Goal: Task Accomplishment & Management: Manage account settings

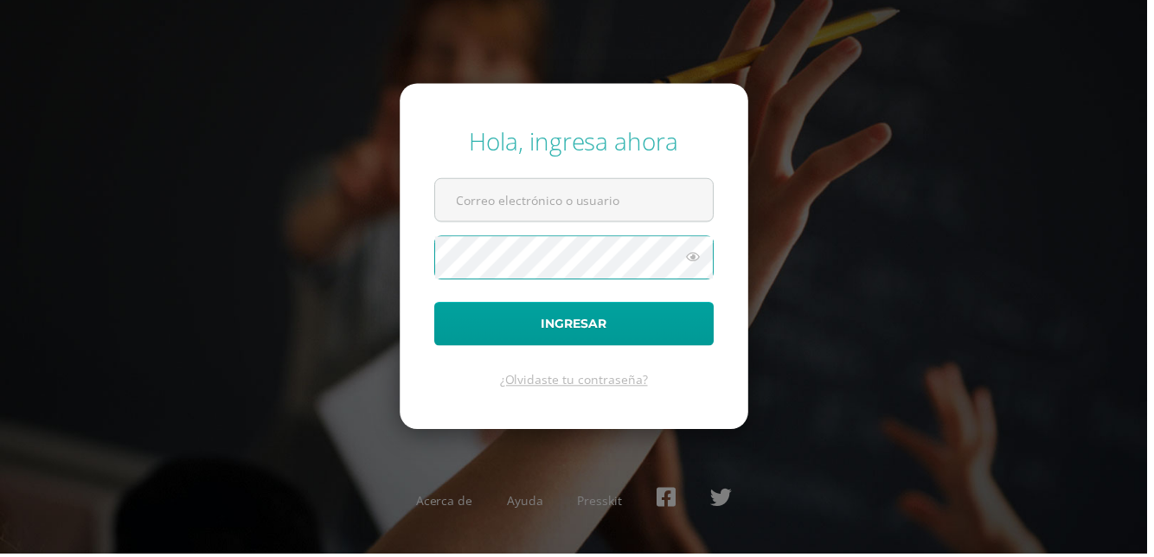
type input "[DOMAIN_NAME][EMAIL_ADDRESS][DOMAIN_NAME]"
click at [437, 304] on button "Ingresar" at bounding box center [577, 326] width 281 height 44
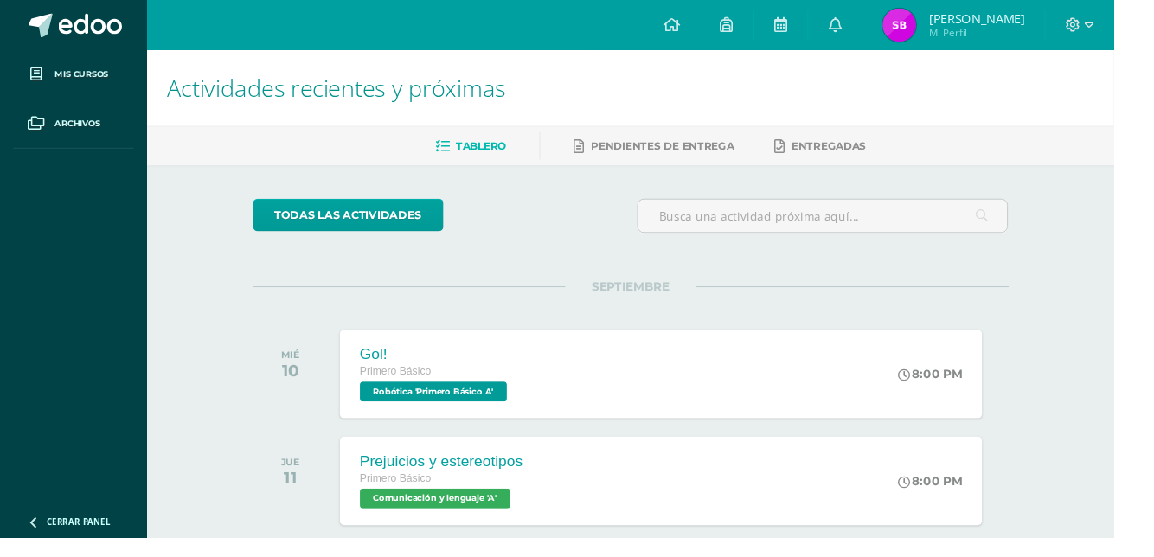
click at [893, 45] on link at bounding box center [865, 26] width 55 height 52
